Goal: Task Accomplishment & Management: Manage account settings

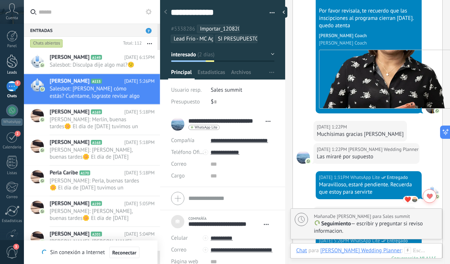
click at [10, 63] on div at bounding box center [12, 61] width 11 height 14
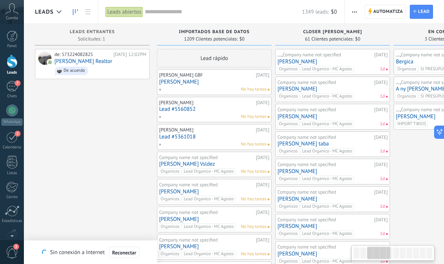
scroll to position [0, 263]
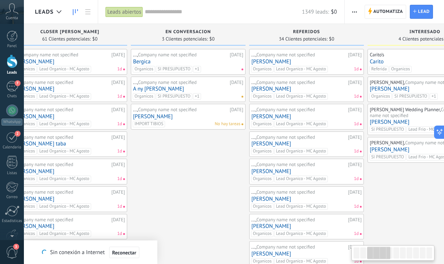
drag, startPoint x: 372, startPoint y: 254, endPoint x: 386, endPoint y: 254, distance: 14.3
click at [386, 254] on div at bounding box center [379, 252] width 23 height 13
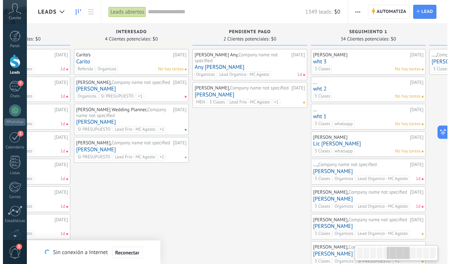
scroll to position [0, 580]
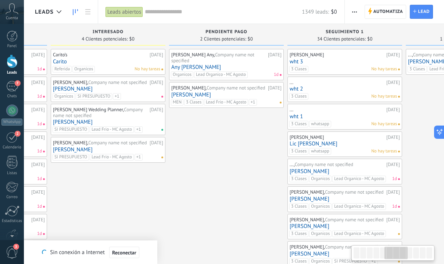
drag, startPoint x: 380, startPoint y: 255, endPoint x: 392, endPoint y: 255, distance: 11.4
click at [392, 255] on div at bounding box center [396, 252] width 23 height 13
click at [249, 64] on div "[PERSON_NAME], Company name not specified [DATE] Any [PERSON_NAME] Organicos Le…" at bounding box center [226, 64] width 110 height 27
click at [249, 71] on div "Organicos Lead Organico - MC Agosto 1d" at bounding box center [225, 74] width 108 height 7
click at [252, 71] on div "Organicos Lead Organico - MC Agosto 1d" at bounding box center [225, 74] width 108 height 7
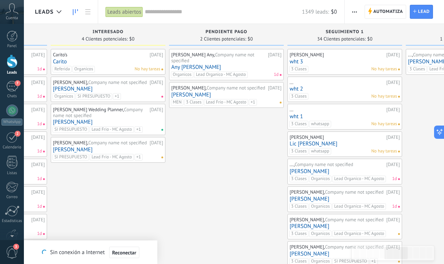
click at [226, 64] on link "Any [PERSON_NAME]" at bounding box center [226, 67] width 110 height 6
click at [211, 64] on link "Any [PERSON_NAME]" at bounding box center [226, 67] width 110 height 6
click at [13, 86] on div "7" at bounding box center [12, 86] width 12 height 11
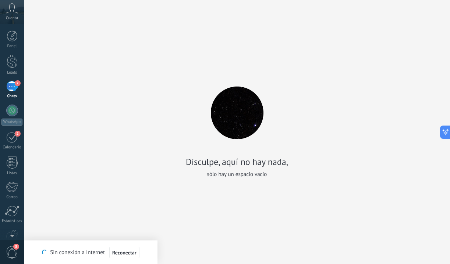
click at [11, 83] on div "7" at bounding box center [12, 86] width 12 height 11
click at [10, 14] on icon at bounding box center [12, 8] width 13 height 11
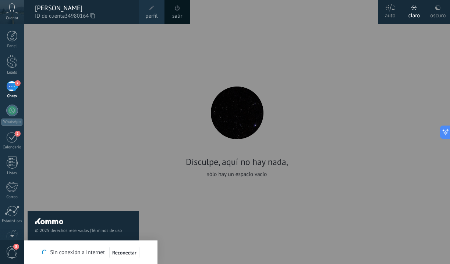
click at [12, 87] on div "7" at bounding box center [12, 86] width 12 height 11
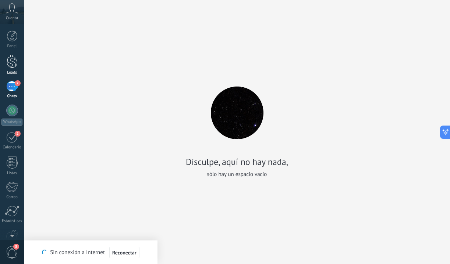
click at [11, 66] on div at bounding box center [12, 61] width 11 height 14
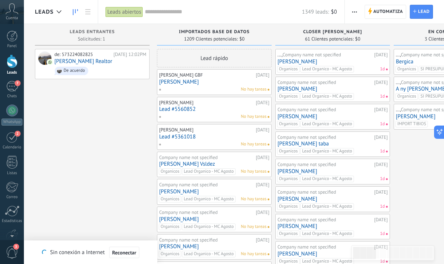
click at [13, 88] on div "7" at bounding box center [12, 86] width 12 height 11
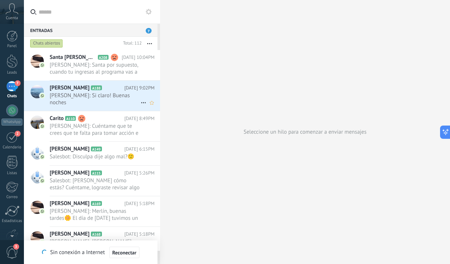
click at [98, 100] on span "[PERSON_NAME]: Si claro! Buenas noches" at bounding box center [95, 99] width 91 height 14
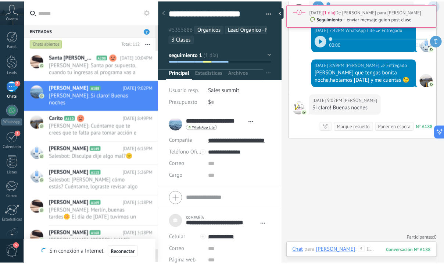
scroll to position [740, 0]
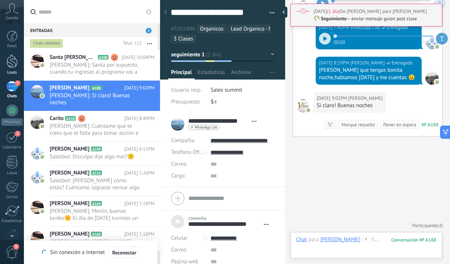
click at [12, 61] on div at bounding box center [12, 61] width 11 height 14
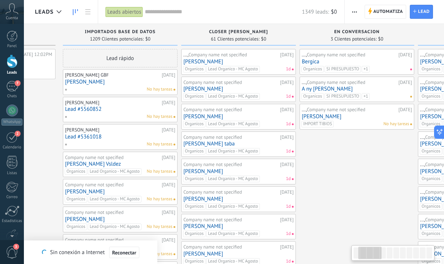
scroll to position [0, 114]
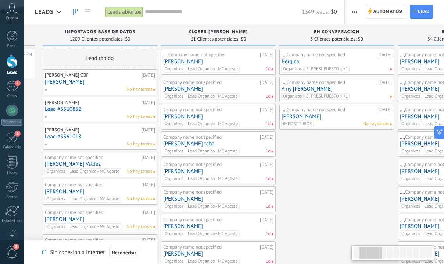
drag, startPoint x: 372, startPoint y: 257, endPoint x: 378, endPoint y: 256, distance: 6.3
click at [378, 256] on div at bounding box center [370, 252] width 23 height 13
click at [256, 67] on div "Organicos Lead Organico - MC Agosto 1d" at bounding box center [217, 69] width 108 height 7
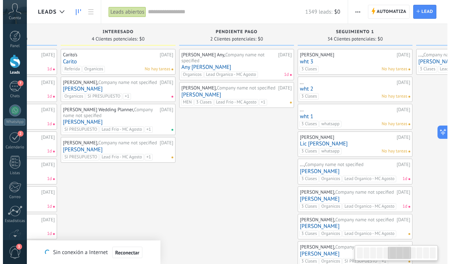
scroll to position [0, 580]
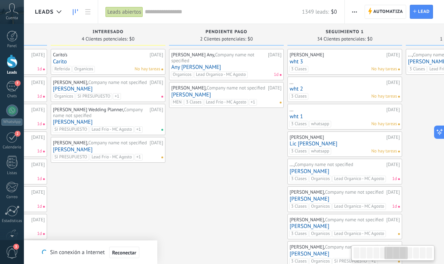
drag, startPoint x: 377, startPoint y: 256, endPoint x: 402, endPoint y: 256, distance: 25.4
click at [402, 256] on div at bounding box center [396, 252] width 23 height 13
click at [225, 64] on link "Any [PERSON_NAME]" at bounding box center [226, 67] width 110 height 6
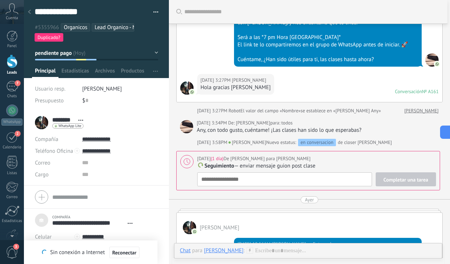
scroll to position [232, 0]
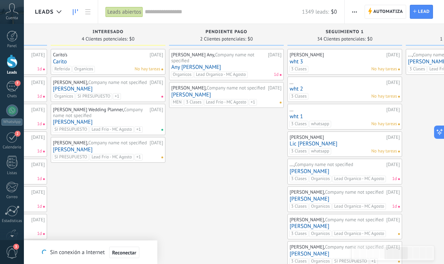
click at [199, 93] on link "[PERSON_NAME]" at bounding box center [226, 95] width 110 height 6
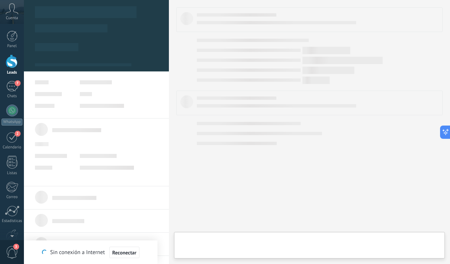
type textarea "***"
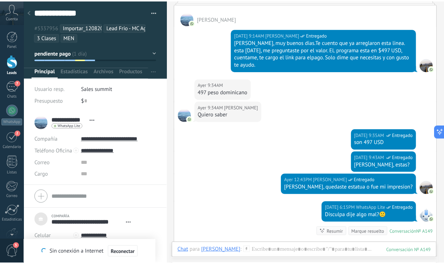
scroll to position [699, 0]
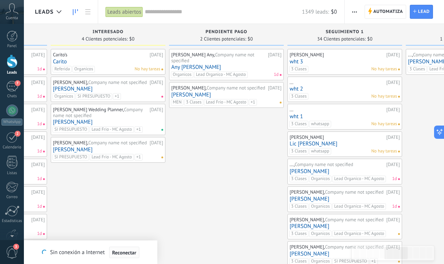
click at [130, 254] on span "Reconectar" at bounding box center [124, 252] width 24 height 5
